Goal: Task Accomplishment & Management: Complete application form

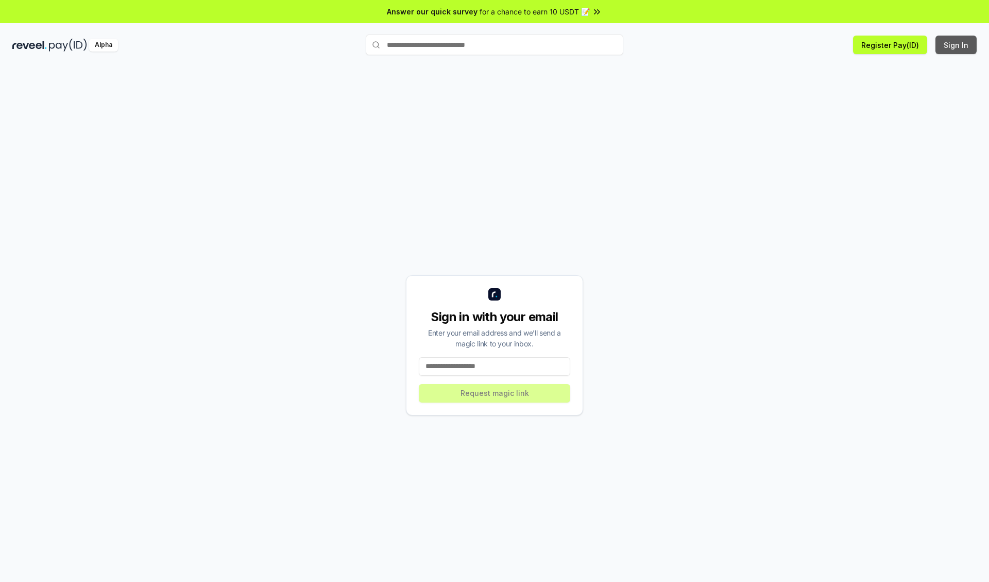
click at [957, 45] on button "Sign In" at bounding box center [956, 45] width 41 height 19
type input "**********"
click at [495, 393] on button "Request magic link" at bounding box center [494, 393] width 151 height 19
